Goal: Information Seeking & Learning: Learn about a topic

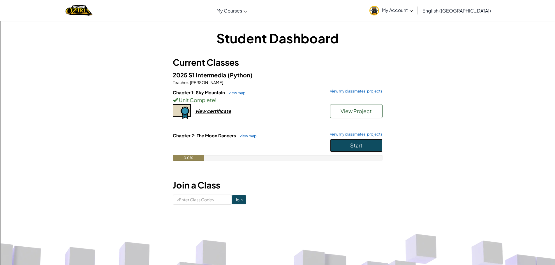
click at [356, 145] on span "Start" at bounding box center [356, 145] width 12 height 7
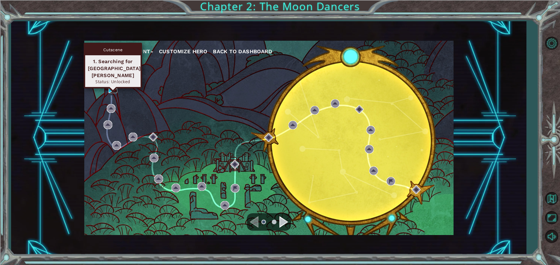
click at [111, 86] on img at bounding box center [112, 89] width 9 height 9
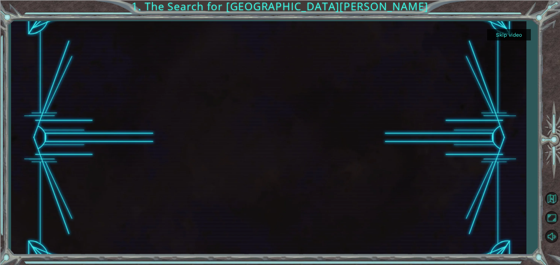
click at [513, 37] on button "Skip video" at bounding box center [509, 34] width 44 height 11
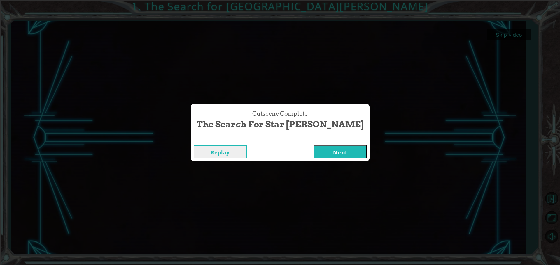
click at [323, 157] on button "Next" at bounding box center [339, 151] width 53 height 13
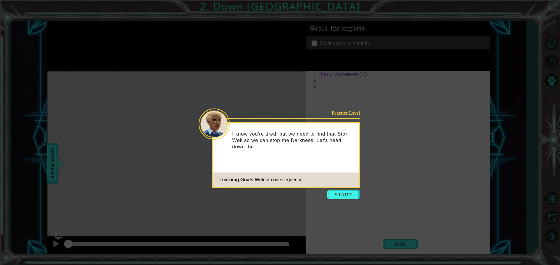
click at [349, 194] on button "Start" at bounding box center [342, 194] width 33 height 9
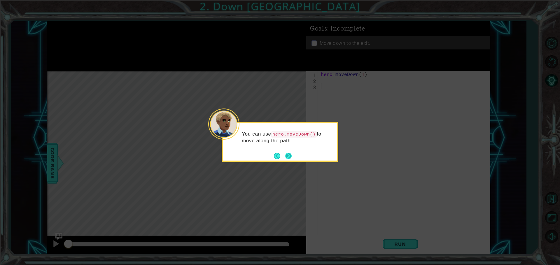
click at [288, 156] on button "Next" at bounding box center [288, 156] width 6 height 6
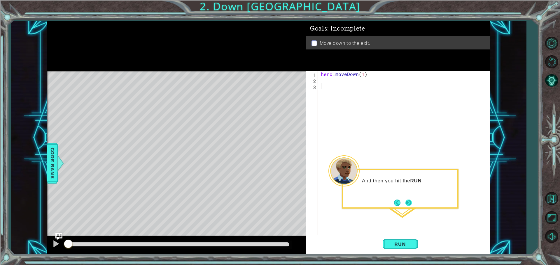
click at [409, 200] on button "Next" at bounding box center [408, 203] width 6 height 6
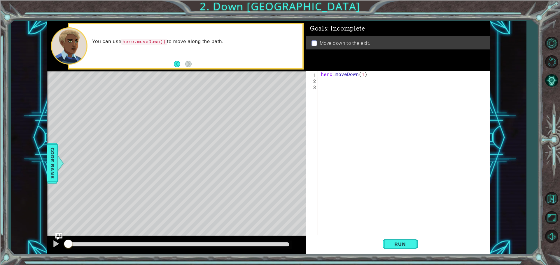
click at [365, 75] on div "hero . moveDown ( 1 )" at bounding box center [405, 159] width 172 height 177
click at [363, 75] on div "hero . moveDown ( 1 )" at bounding box center [405, 159] width 172 height 177
type textarea "hero.moveDown(2)"
click at [400, 245] on span "Run" at bounding box center [399, 245] width 23 height 6
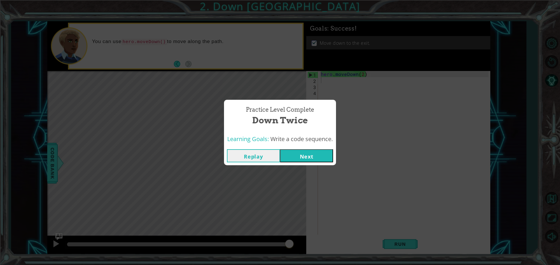
click at [315, 158] on button "Next" at bounding box center [306, 155] width 53 height 13
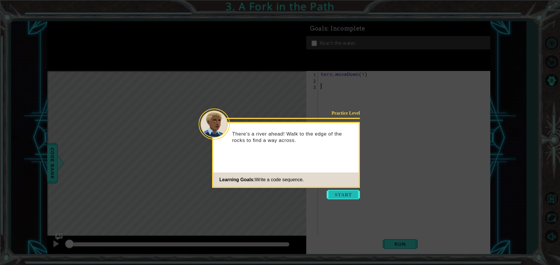
click at [348, 190] on button "Start" at bounding box center [342, 194] width 33 height 9
